Goal: Check status

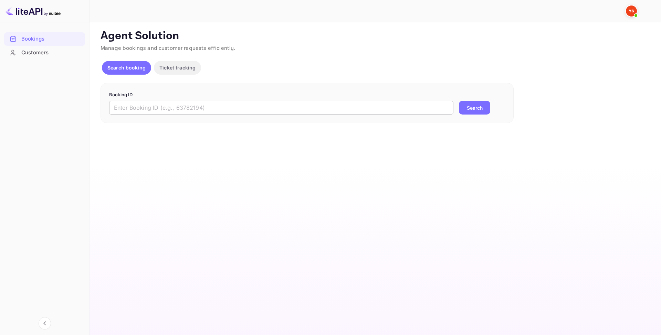
click at [185, 114] on input "text" at bounding box center [281, 108] width 344 height 14
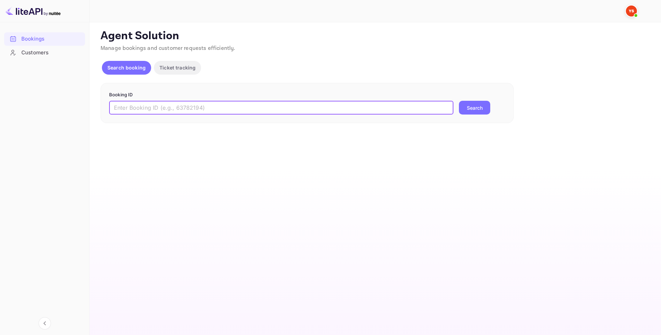
paste input "9691922"
type input "9691922"
click at [470, 114] on button "Search" at bounding box center [474, 108] width 31 height 14
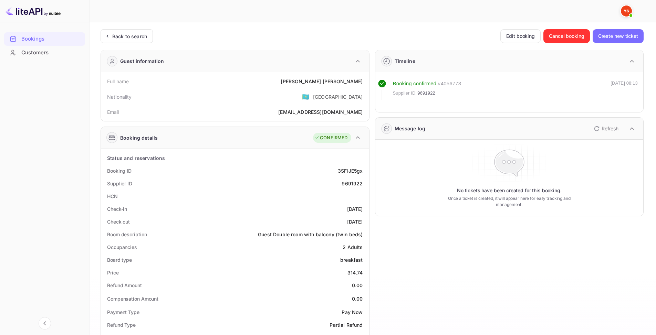
click at [356, 169] on div "3SFIJE5gx" at bounding box center [350, 170] width 25 height 7
click at [351, 187] on div "9691922" at bounding box center [352, 183] width 21 height 7
click at [349, 184] on div "9691922" at bounding box center [352, 183] width 21 height 7
copy div "9691922"
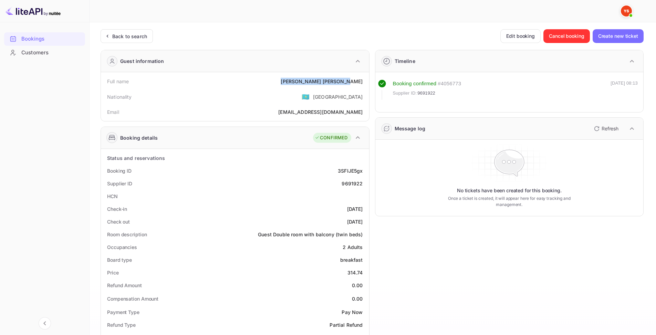
drag, startPoint x: 330, startPoint y: 82, endPoint x: 364, endPoint y: 82, distance: 34.1
click at [364, 82] on div "Full name [PERSON_NAME]" at bounding box center [235, 81] width 263 height 13
copy div "[PERSON_NAME]"
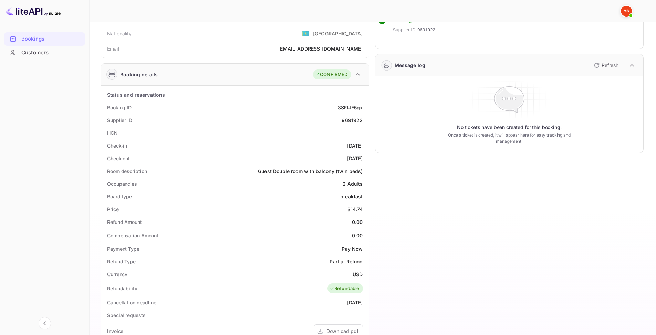
scroll to position [69, 0]
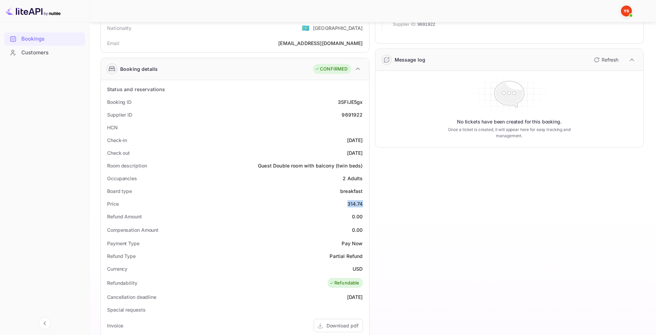
drag, startPoint x: 348, startPoint y: 207, endPoint x: 364, endPoint y: 207, distance: 15.8
click at [364, 207] on div "Price 314.74" at bounding box center [235, 204] width 263 height 13
copy div "314.74"
